Goal: Communication & Community: Answer question/provide support

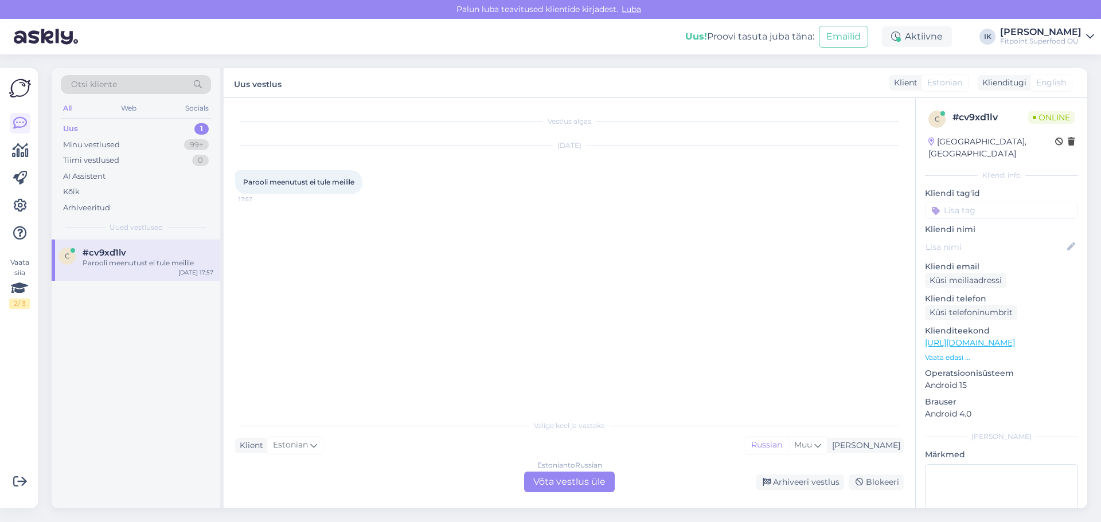
click at [551, 482] on div "Estonian to Russian Võta vestlus üle" at bounding box center [569, 482] width 91 height 21
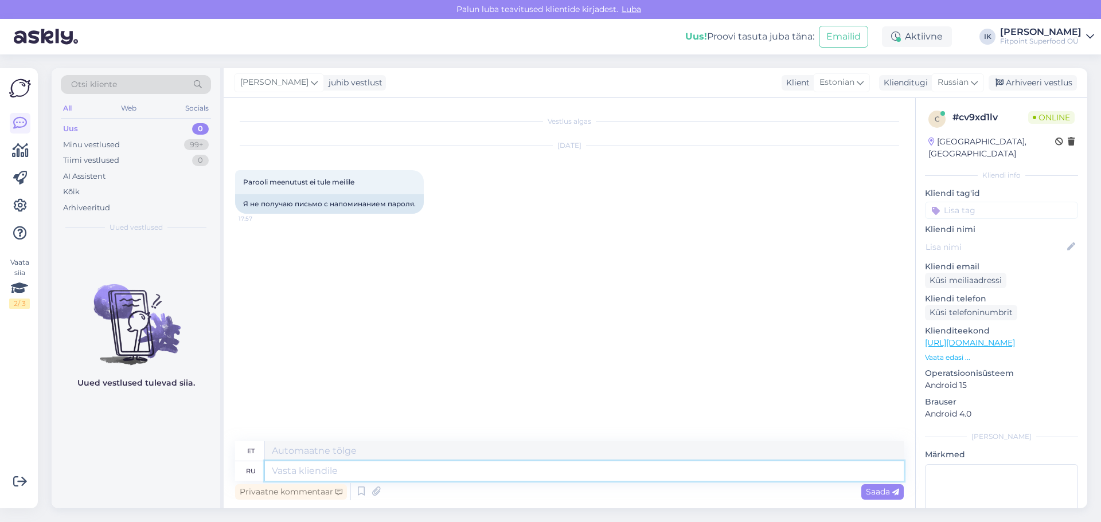
click at [289, 470] on textarea at bounding box center [584, 471] width 639 height 19
type textarea "Здравству"
type textarea "Tere"
type textarea "Здравствуйте!"
type textarea "Tere!"
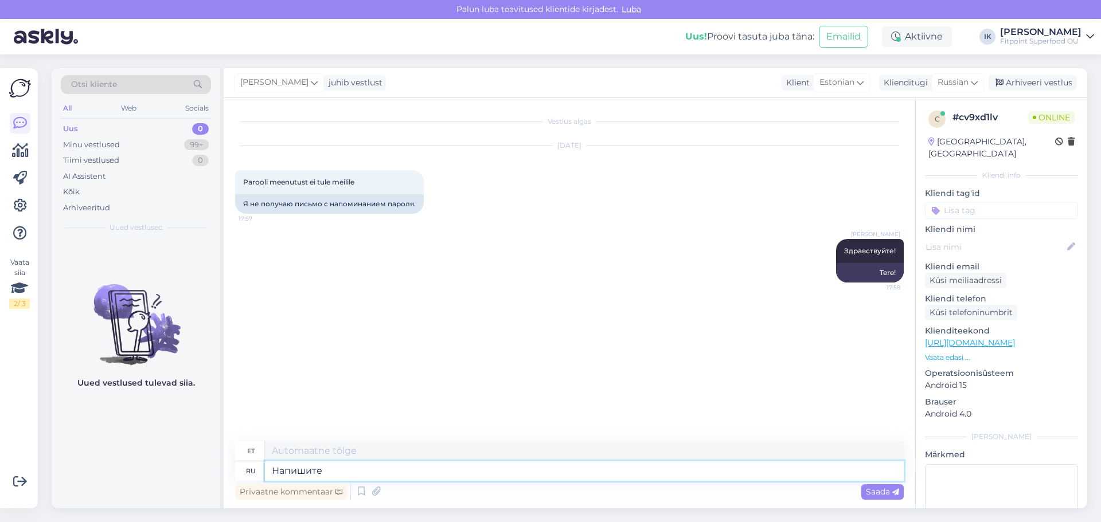
type textarea "Напишите"
type textarea "Kirjuta"
type textarea "Напишите"
type textarea "Kirjuta"
type textarea "Напишите нам н"
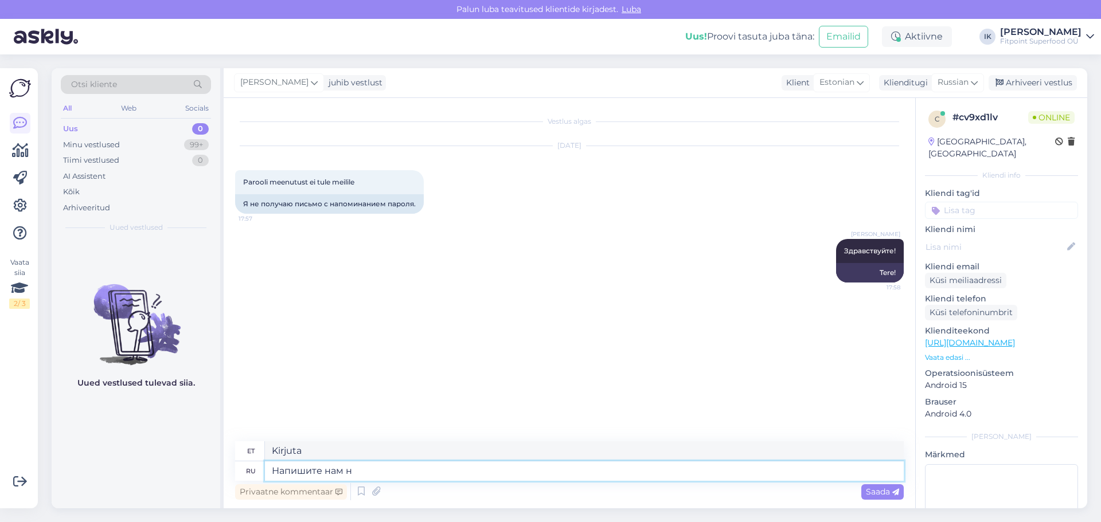
type textarea "Kirjuta meile"
type textarea "Напишите нам на"
type textarea "Kirjutage meile aadressil"
type textarea "Напишите нам на почту"
type textarea "Kirjutage meile e-posti teel"
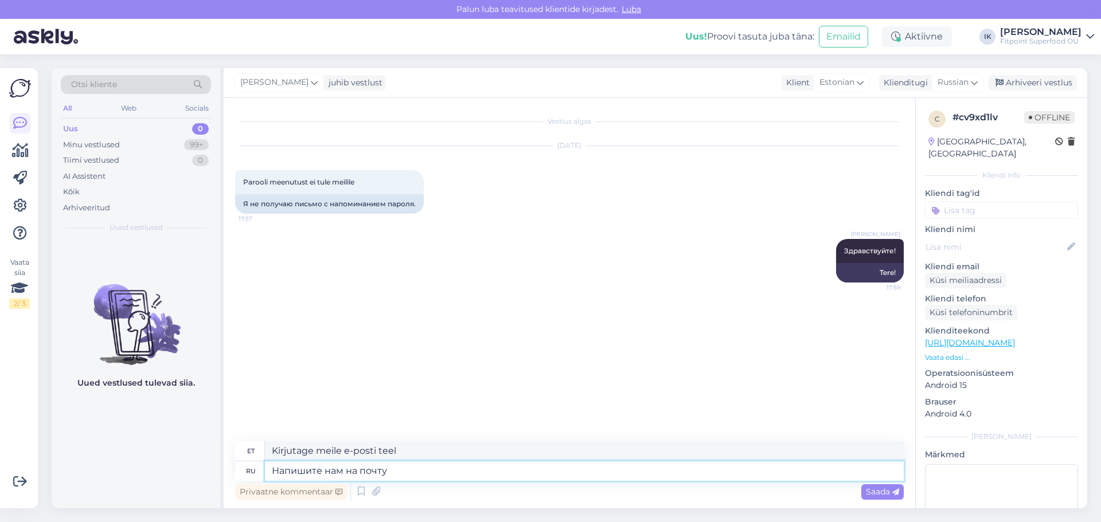
paste textarea "[DOMAIN_NAME][EMAIL_ADDRESS][DOMAIN_NAME]"
type textarea "Напишите нам на почту [DOMAIN_NAME][EMAIL_ADDRESS][DOMAIN_NAME]"
type textarea "Kirjuta meile aadressil [DOMAIN_NAME][EMAIL_ADDRESS][DOMAIN_NAME]"
type textarea "Напишите нам на почту [DOMAIN_NAME][EMAIL_ADDRESS][DOMAIN_NAME]"
click at [876, 491] on span "Saada" at bounding box center [882, 492] width 33 height 10
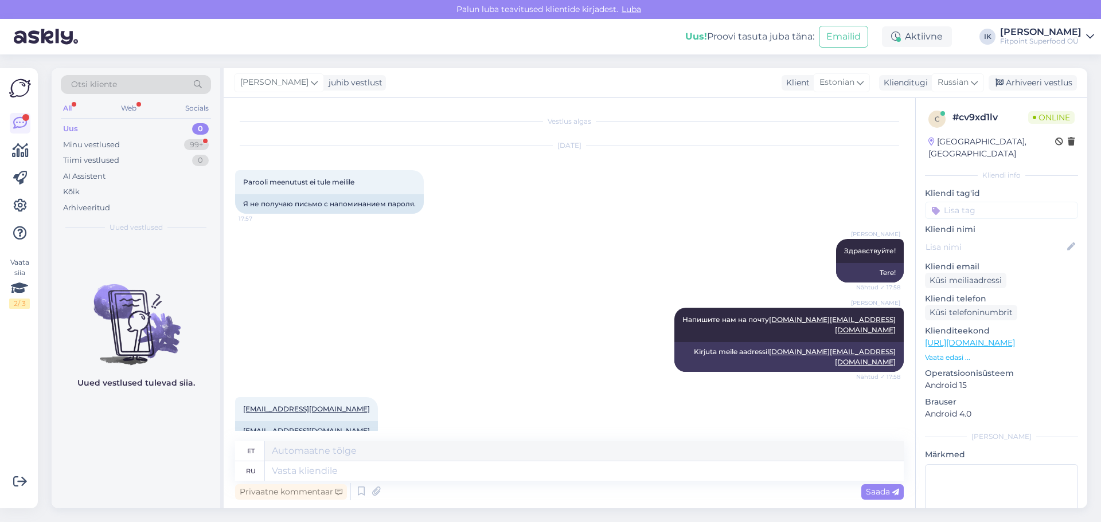
scroll to position [2, 0]
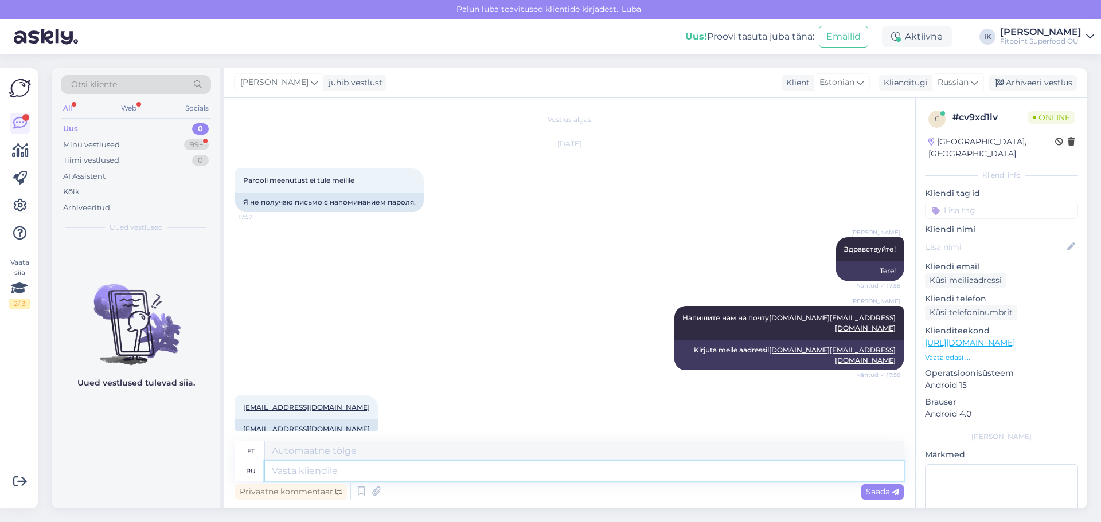
click at [303, 477] on textarea at bounding box center [584, 471] width 639 height 19
click at [310, 469] on textarea at bounding box center [584, 471] width 639 height 19
click at [331, 464] on textarea at bounding box center [584, 471] width 639 height 19
type textarea "Вы"
type textarea "Sina"
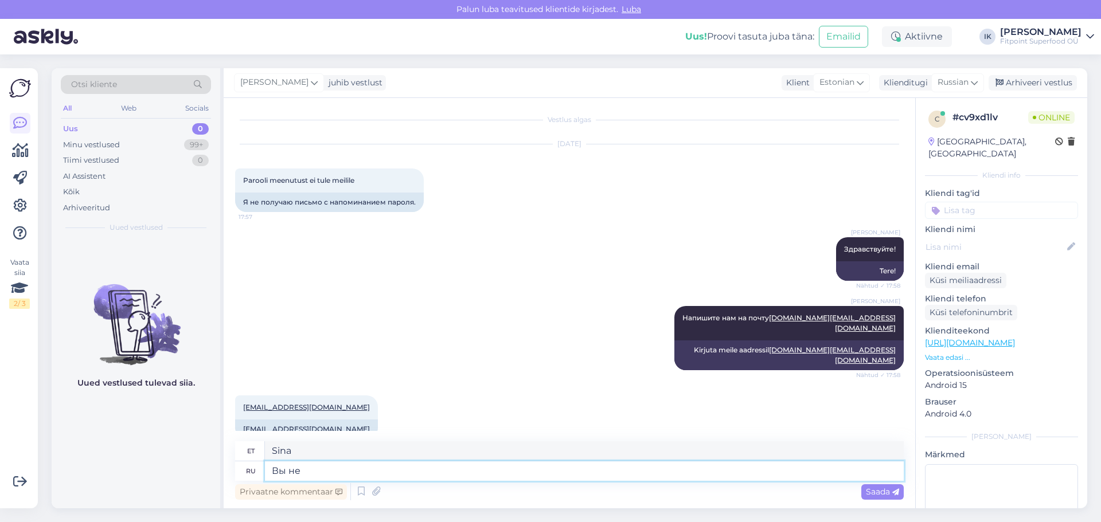
type textarea "Вы не"
type textarea "Sa ei tee seda"
type textarea "Вы не поняли"
type textarea "Sa ei saanud aru"
type textarea "В"
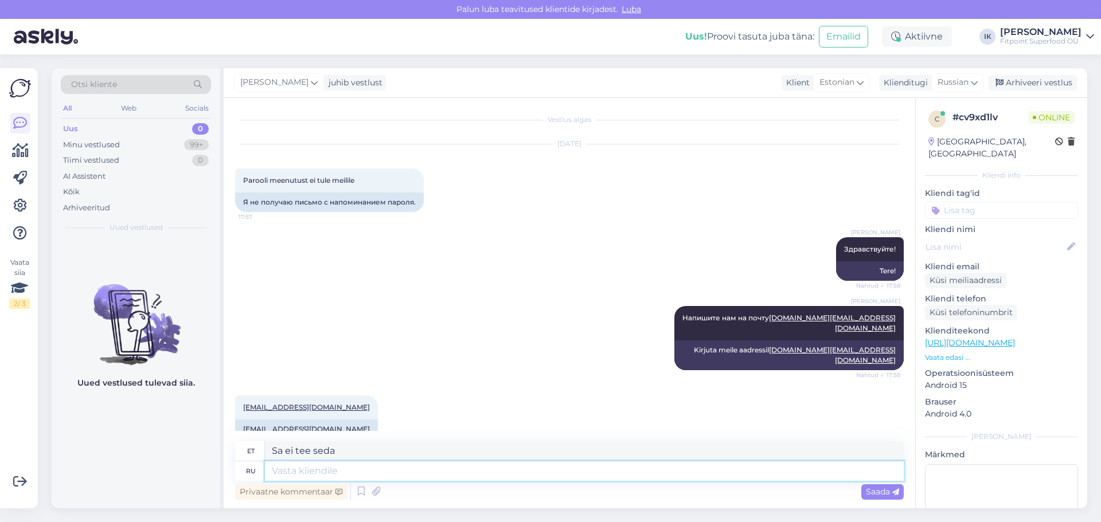
type textarea "Sina"
type textarea "Вы"
type textarea "Sina"
type textarea "В"
